Goal: Task Accomplishment & Management: Use online tool/utility

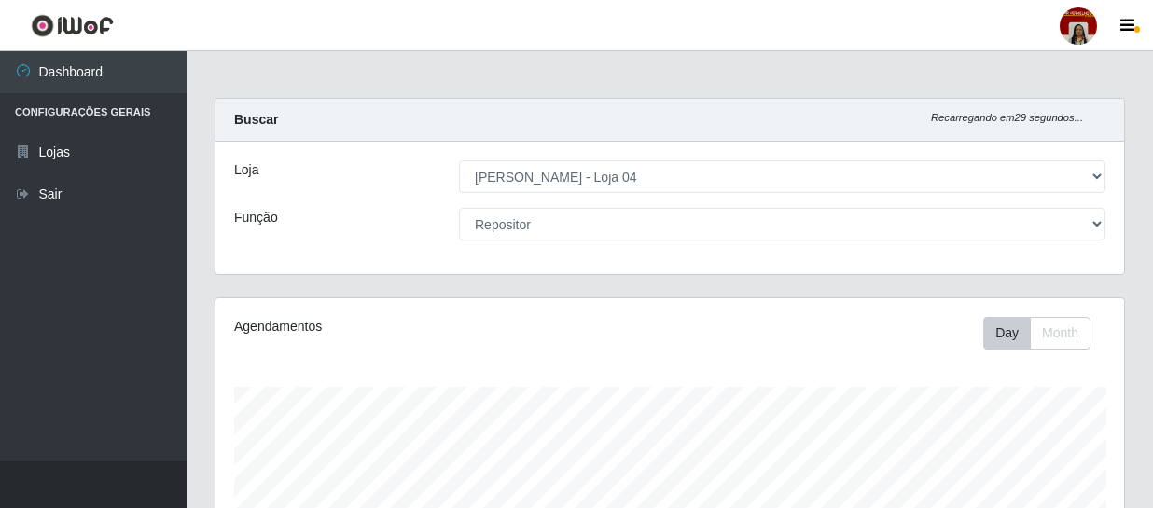
select select "251"
select select "24"
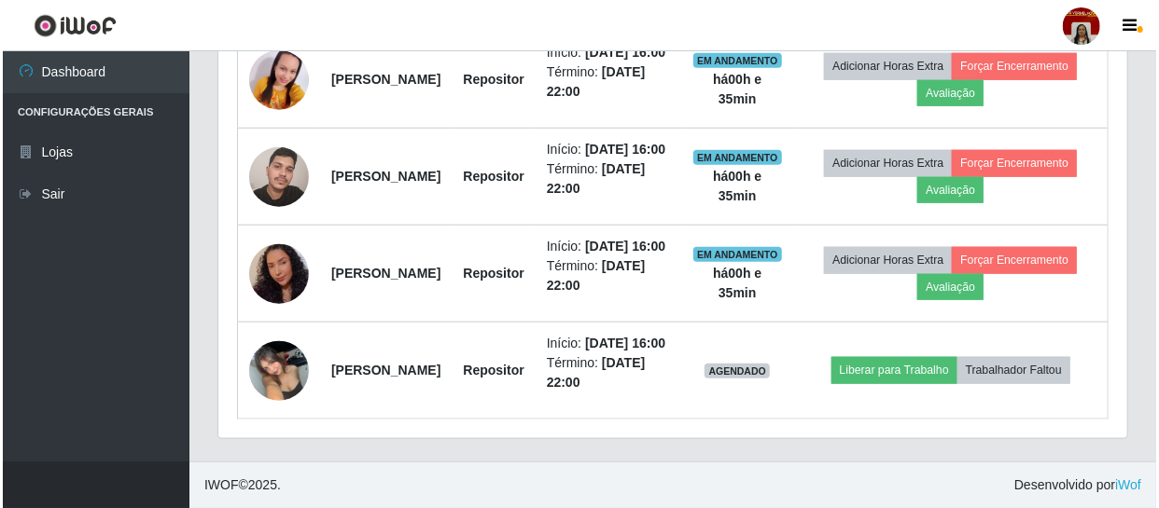
scroll to position [848, 0]
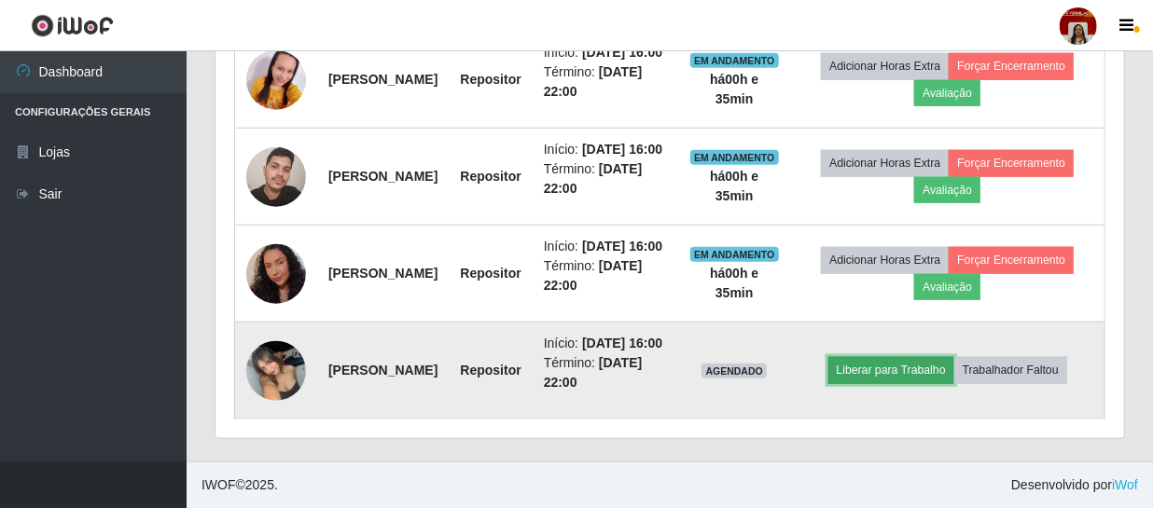
click at [905, 376] on button "Liberar para Trabalho" at bounding box center [891, 370] width 126 height 26
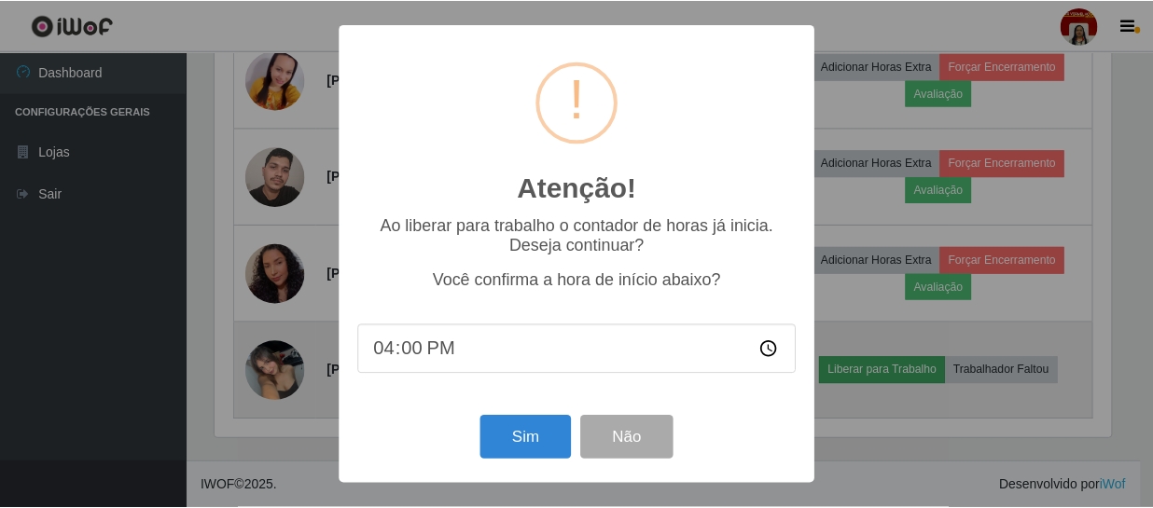
scroll to position [387, 900]
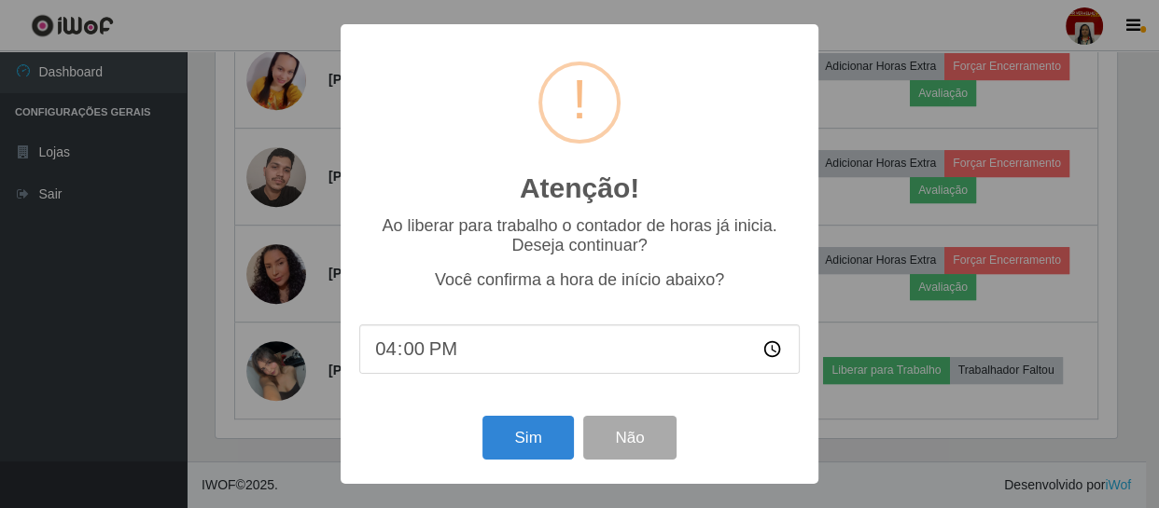
click at [453, 347] on input "16:00" at bounding box center [579, 349] width 440 height 49
click at [411, 348] on input "16:00" at bounding box center [579, 349] width 440 height 49
type input "16:30"
click at [557, 441] on button "Sim" at bounding box center [527, 438] width 91 height 44
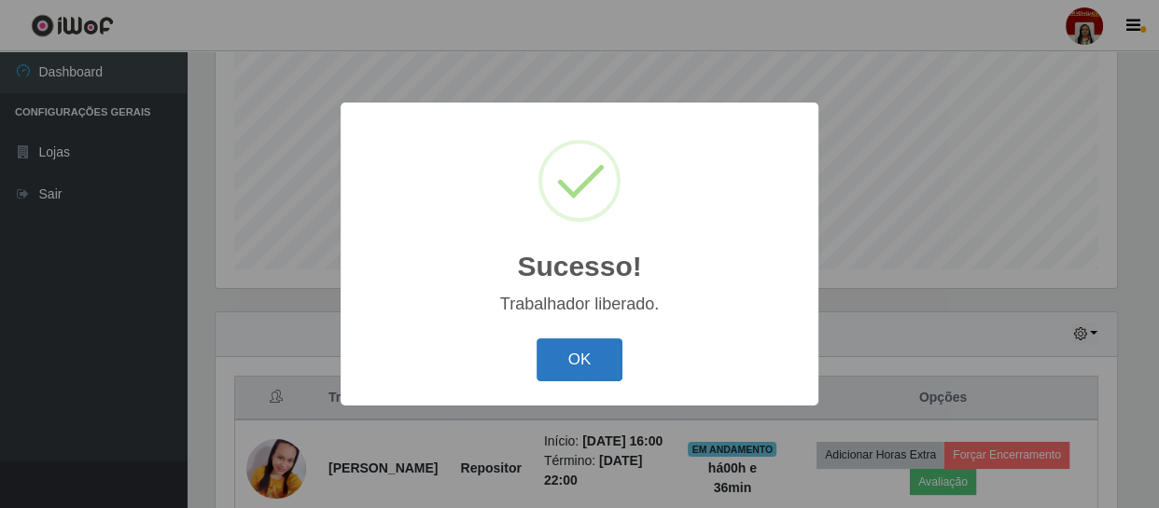
click at [605, 364] on button "OK" at bounding box center [579, 361] width 87 height 44
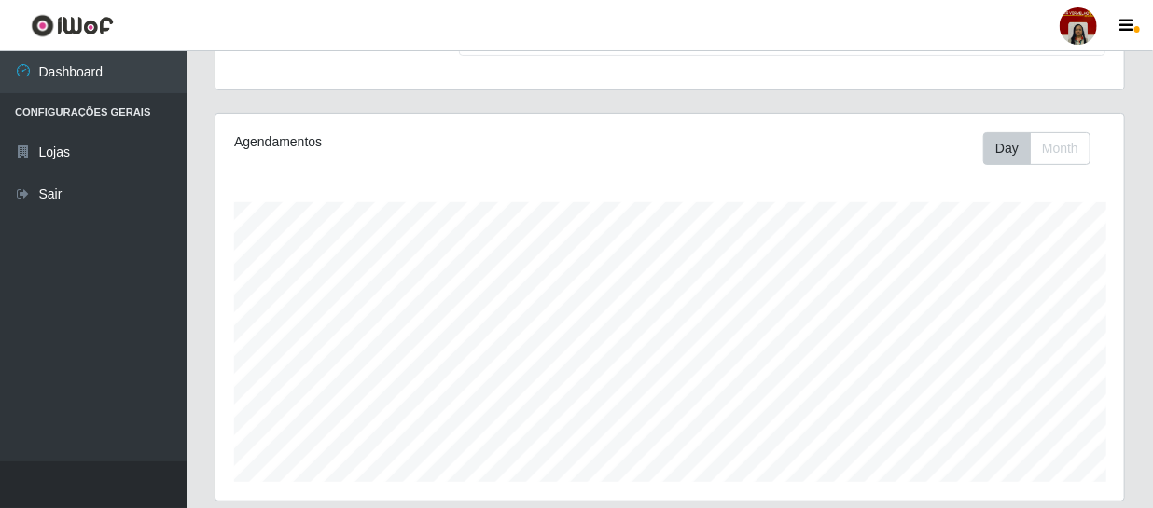
scroll to position [0, 0]
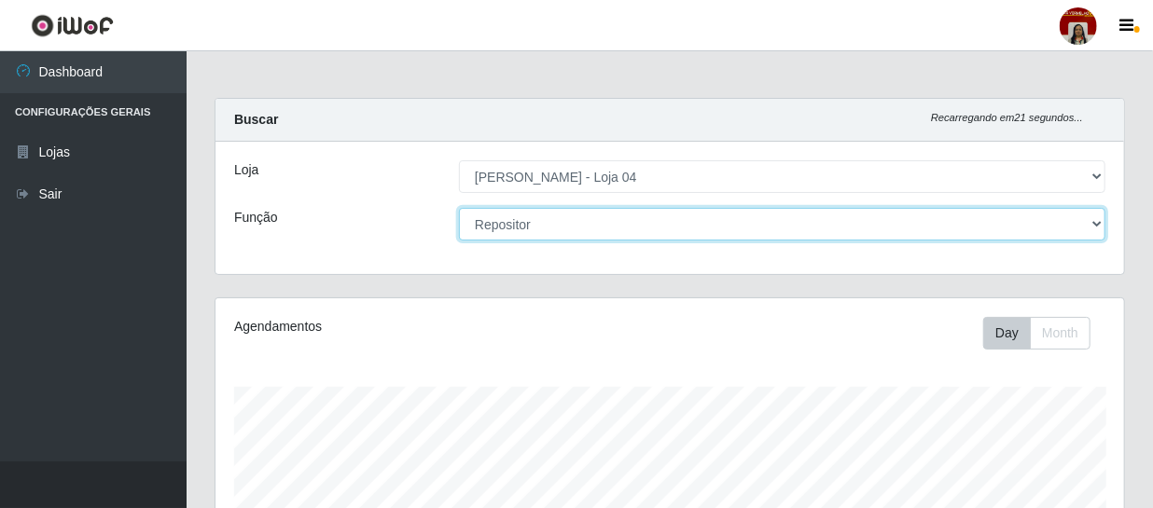
drag, startPoint x: 1077, startPoint y: 222, endPoint x: 1059, endPoint y: 230, distance: 19.2
click at [1077, 222] on select "[Selecione...] ASG ASG + ASG ++ Auxiliar de Depósito Auxiliar de Depósito + Aux…" at bounding box center [782, 224] width 647 height 33
select select "22"
click at [459, 208] on select "[Selecione...] ASG ASG + ASG ++ Auxiliar de Depósito Auxiliar de Depósito + Aux…" at bounding box center [782, 224] width 647 height 33
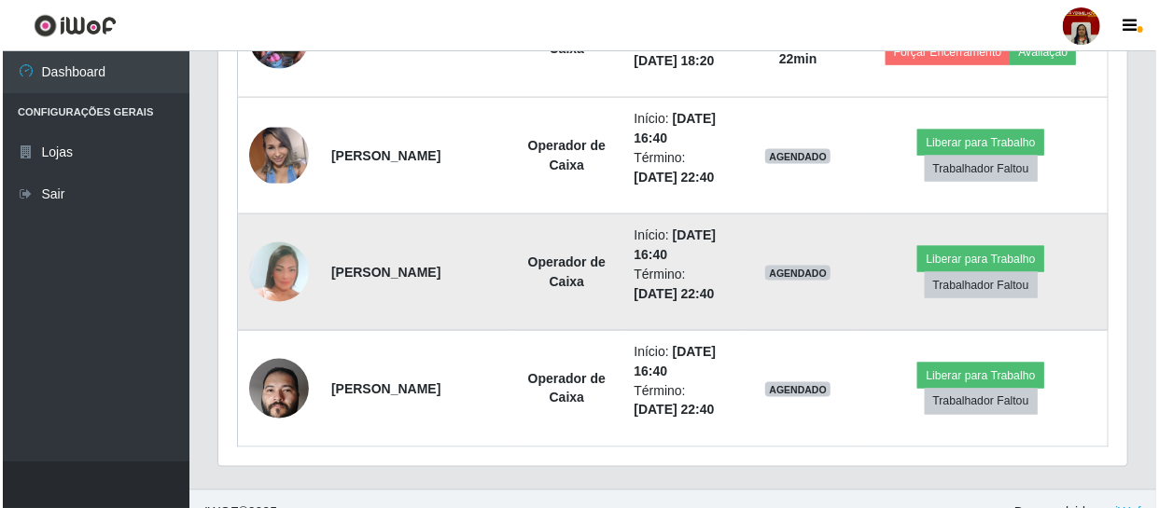
scroll to position [1102, 0]
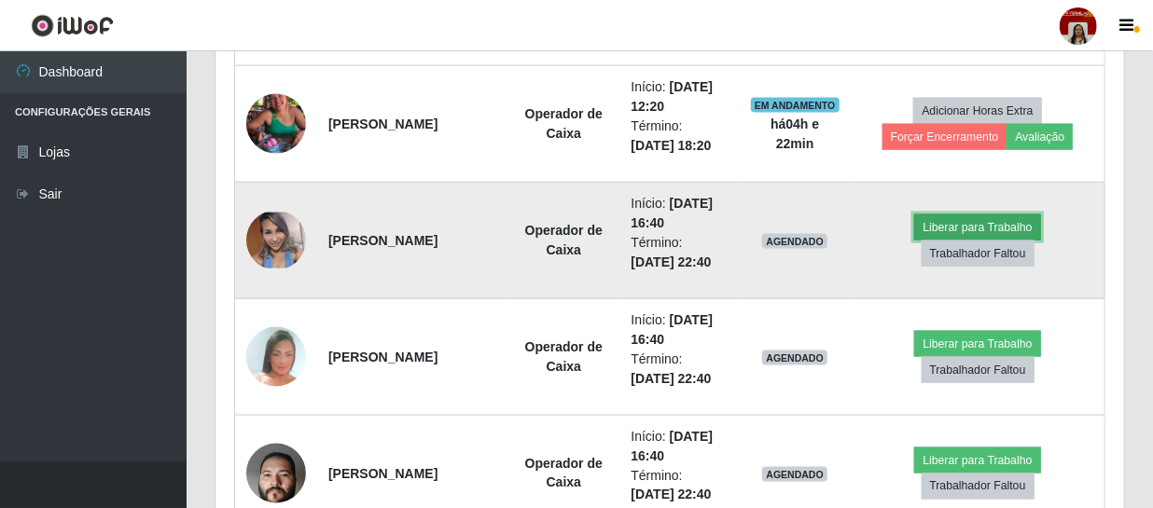
click at [930, 223] on button "Liberar para Trabalho" at bounding box center [977, 228] width 126 height 26
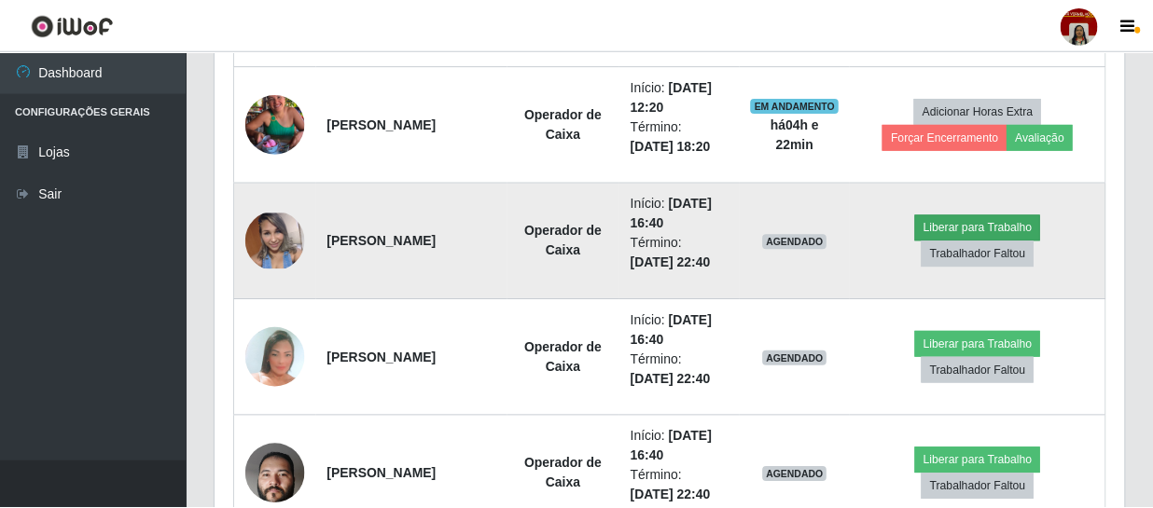
scroll to position [387, 900]
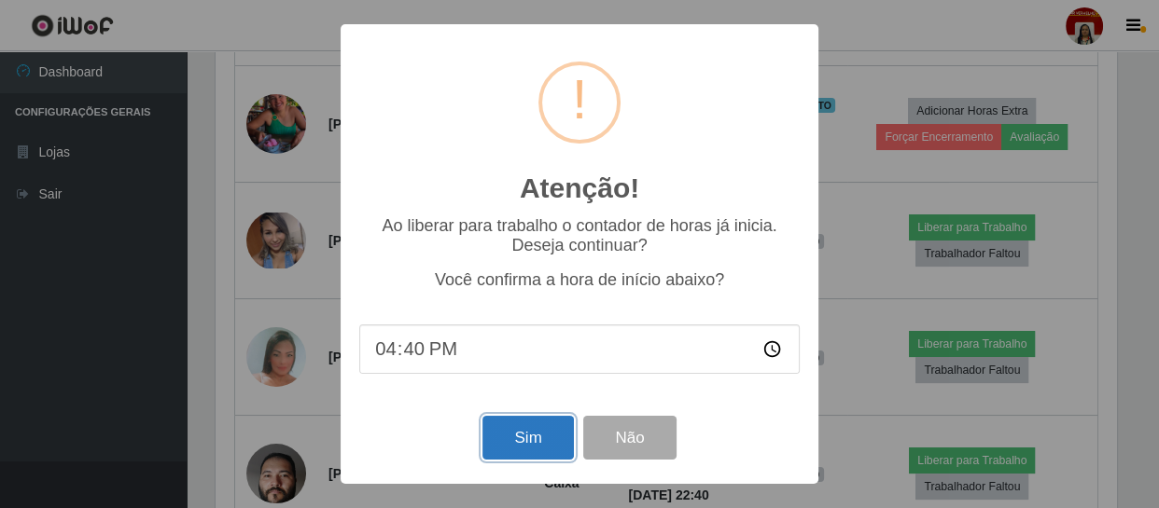
click at [500, 439] on button "Sim" at bounding box center [527, 438] width 91 height 44
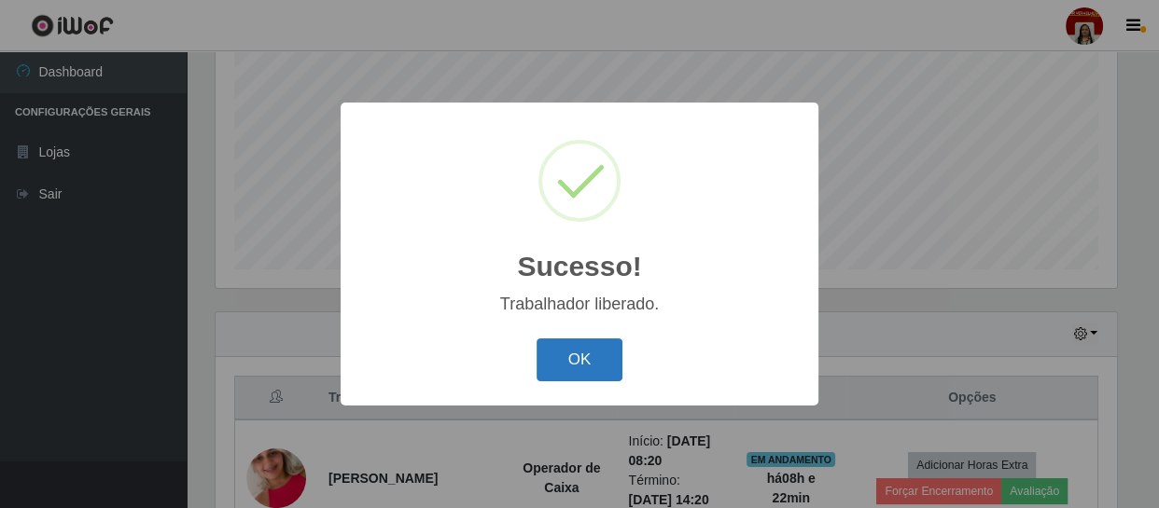
click at [568, 380] on button "OK" at bounding box center [579, 361] width 87 height 44
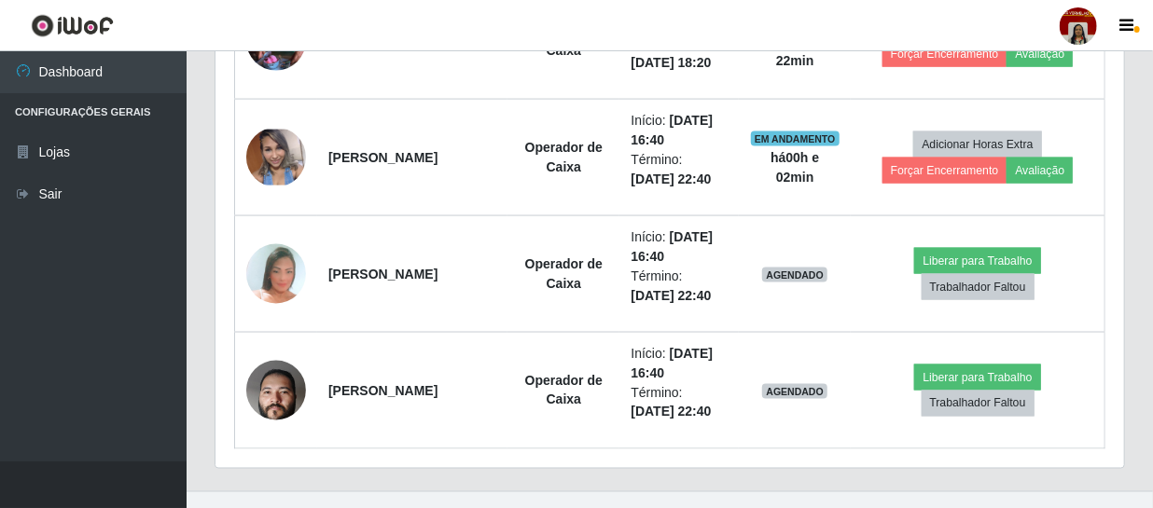
scroll to position [1213, 0]
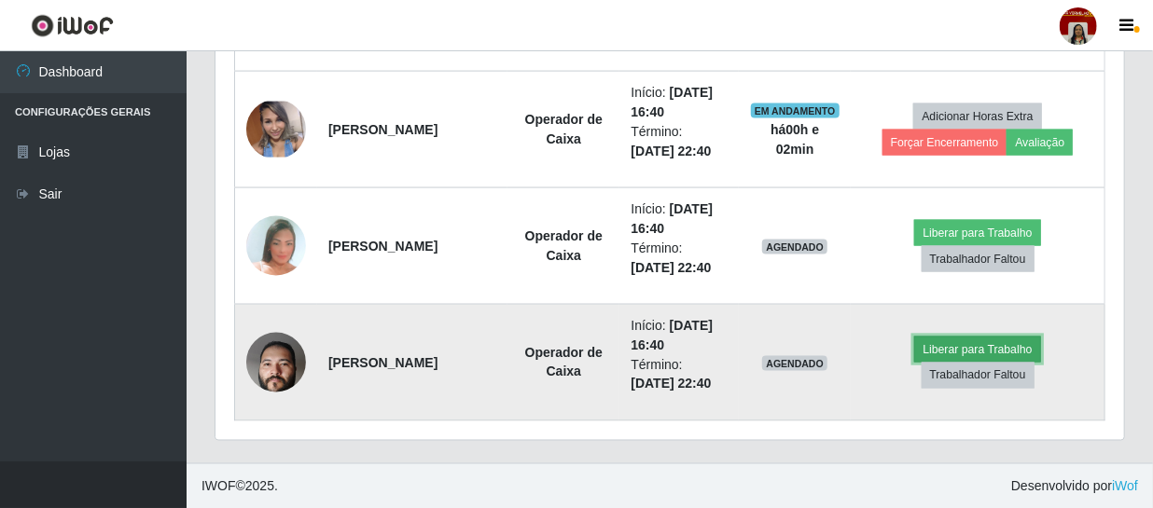
click at [943, 340] on button "Liberar para Trabalho" at bounding box center [977, 350] width 126 height 26
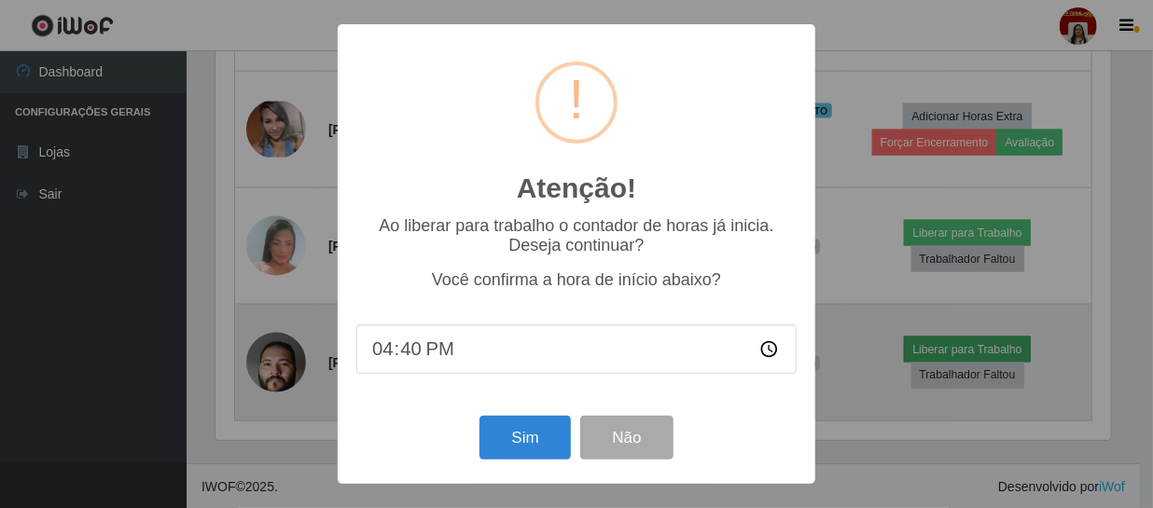
scroll to position [387, 900]
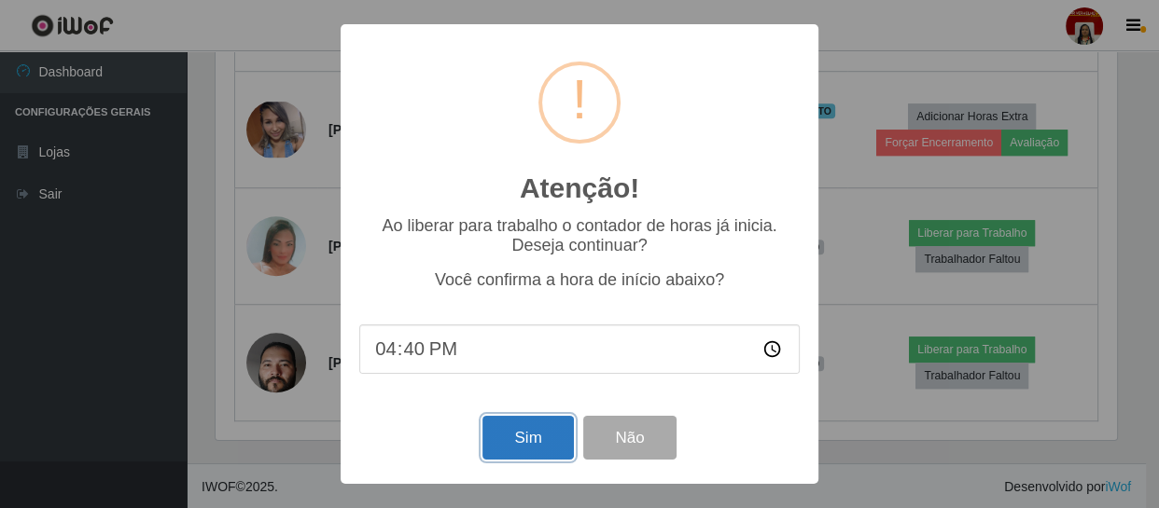
click at [557, 435] on button "Sim" at bounding box center [527, 438] width 91 height 44
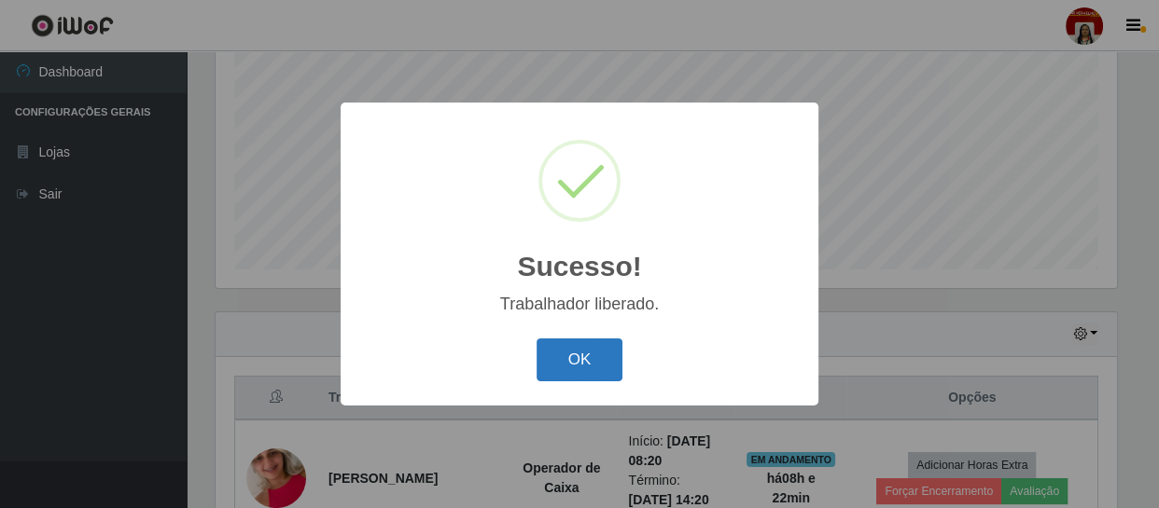
click at [606, 358] on button "OK" at bounding box center [579, 361] width 87 height 44
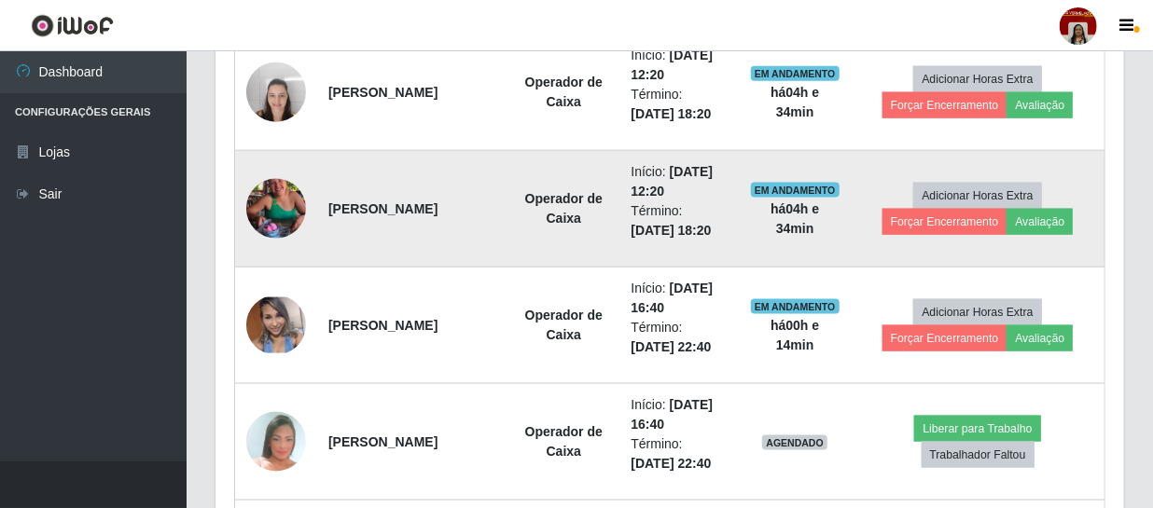
scroll to position [1213, 0]
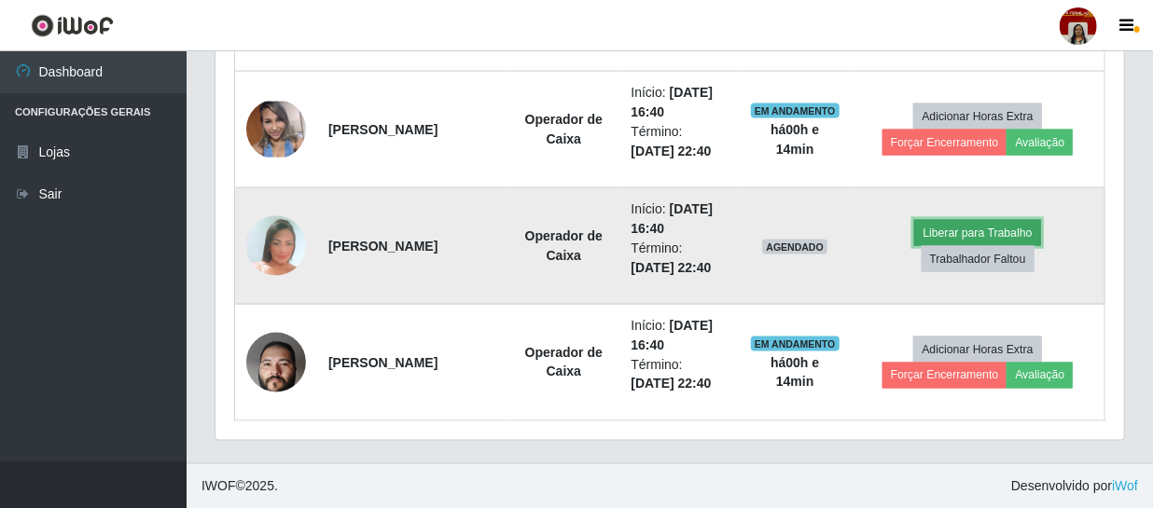
click at [968, 229] on button "Liberar para Trabalho" at bounding box center [977, 233] width 126 height 26
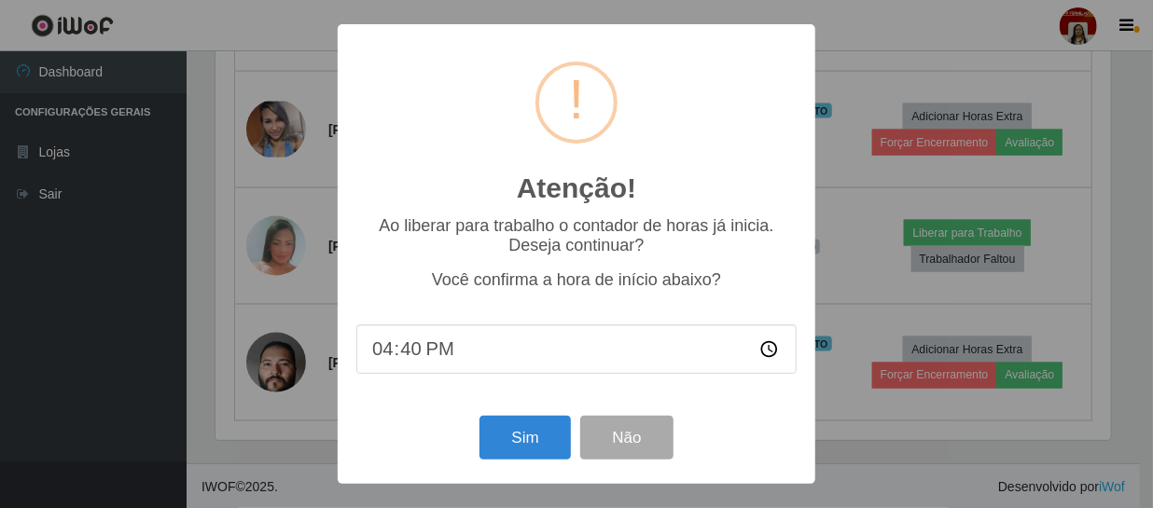
scroll to position [387, 900]
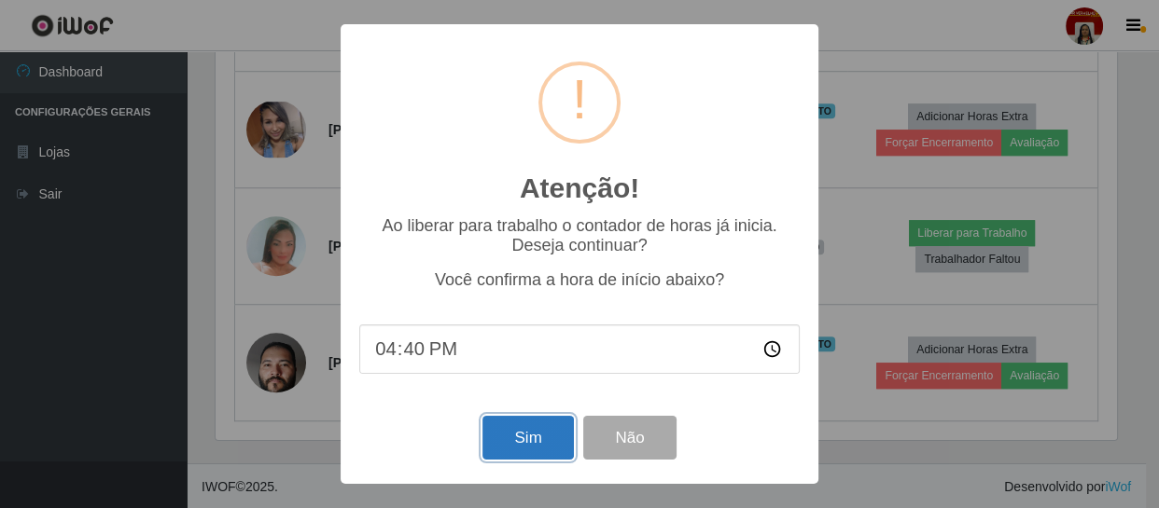
click at [534, 444] on button "Sim" at bounding box center [527, 438] width 91 height 44
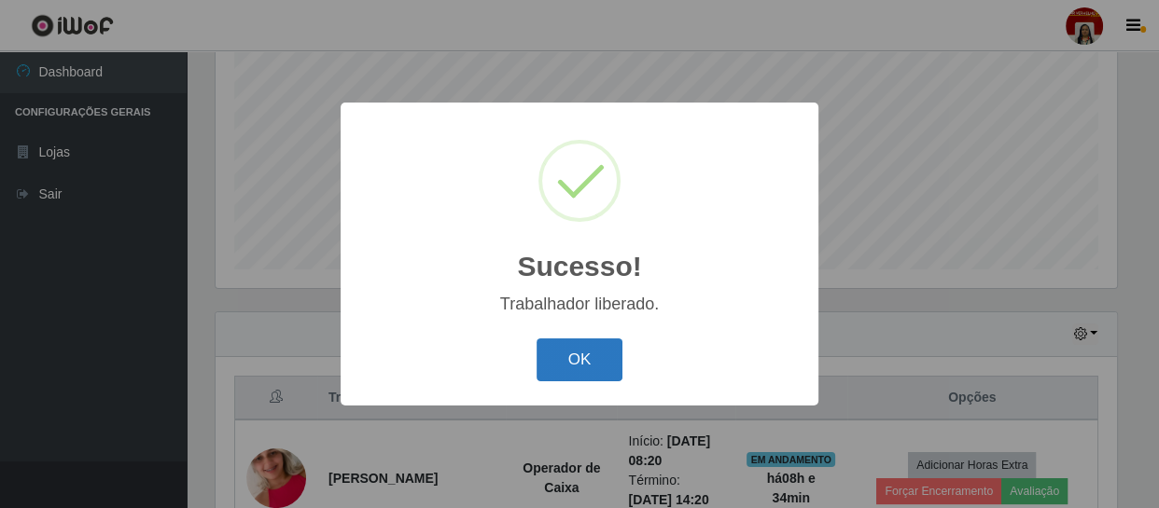
click at [565, 341] on button "OK" at bounding box center [579, 361] width 87 height 44
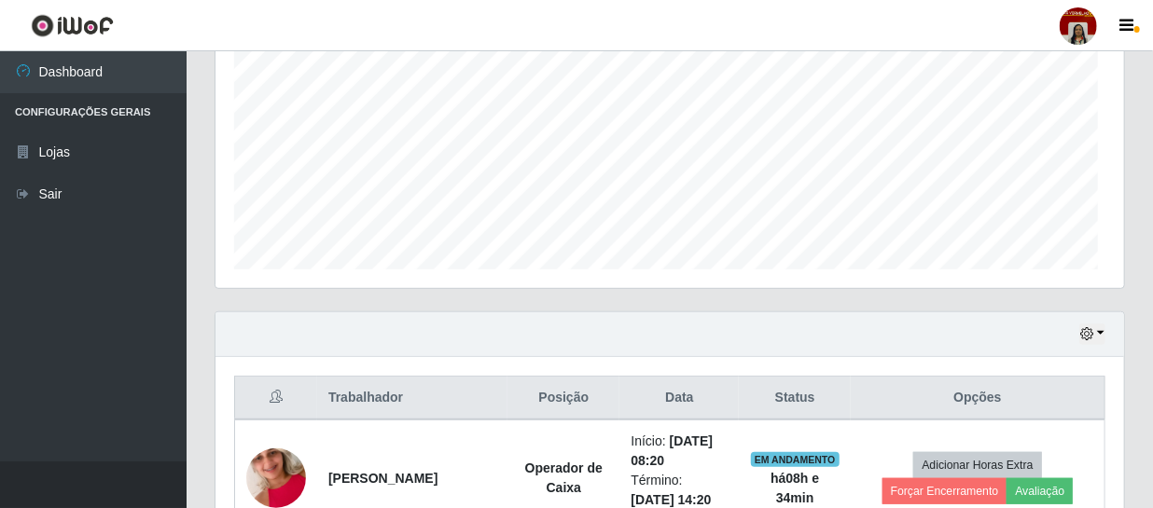
scroll to position [387, 909]
